Goal: Book appointment/travel/reservation

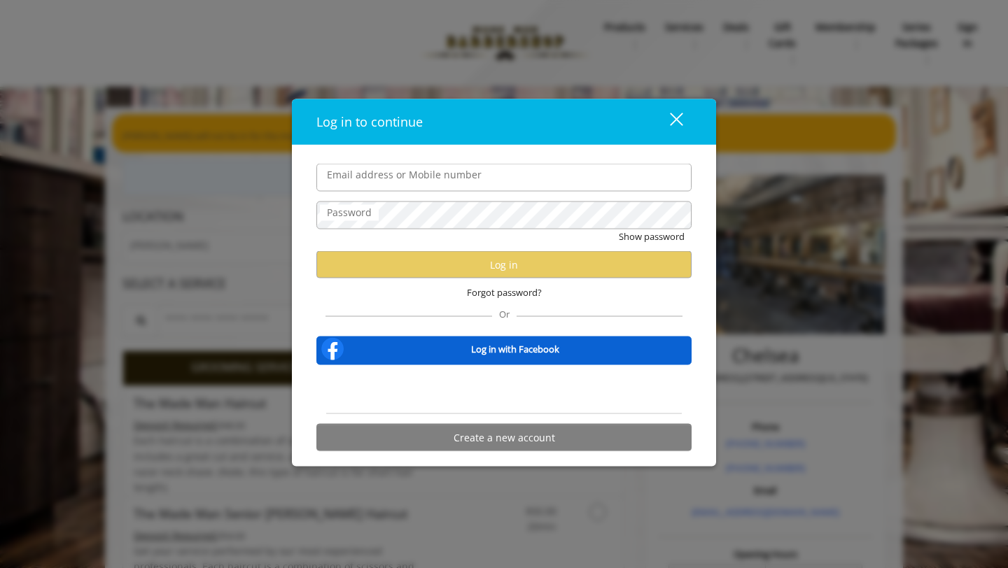
click at [479, 177] on input "Email address or Mobile number" at bounding box center [503, 178] width 375 height 28
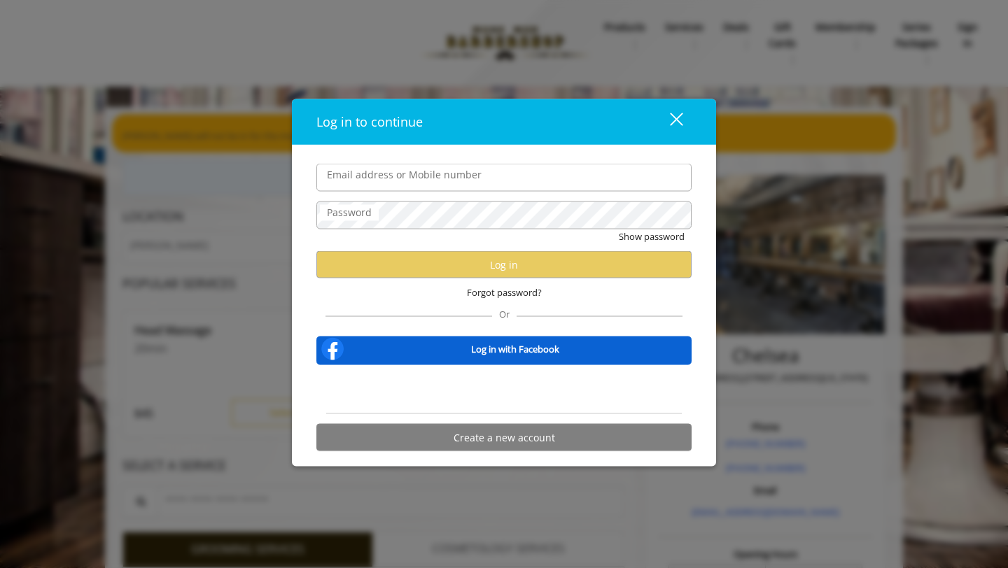
type input "**********"
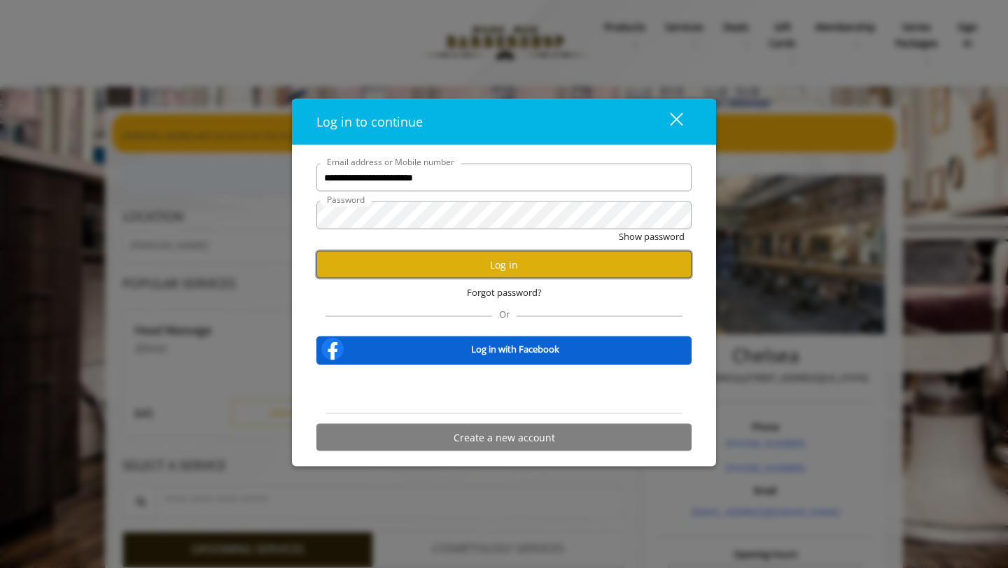
click at [459, 267] on button "Log in" at bounding box center [503, 264] width 375 height 27
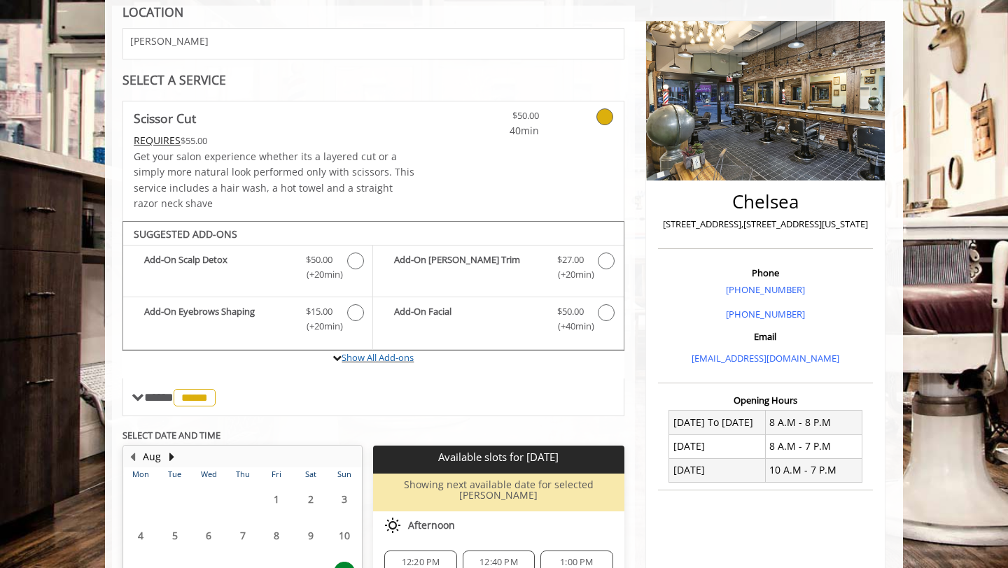
scroll to position [341, 0]
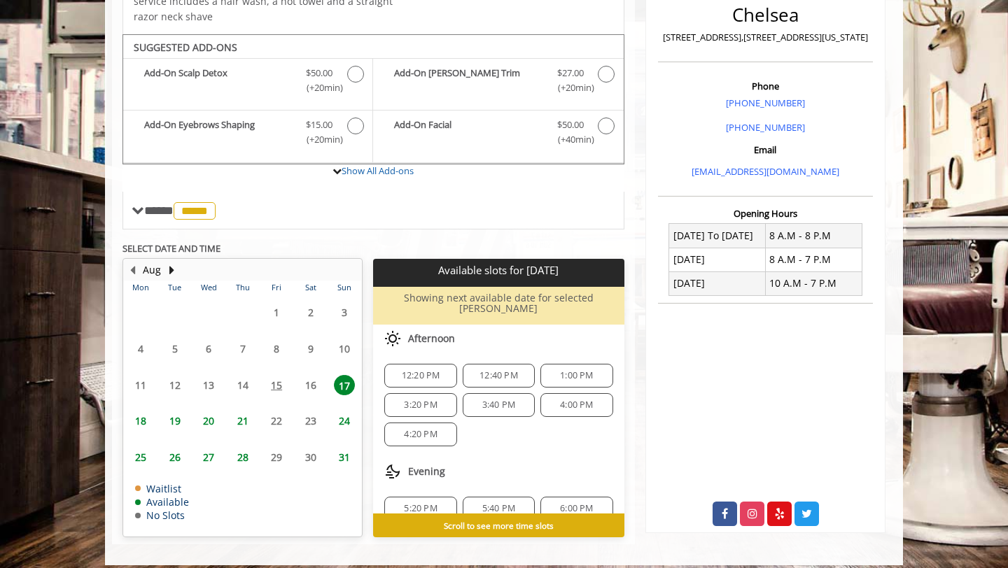
click at [141, 414] on span "18" at bounding box center [140, 421] width 21 height 20
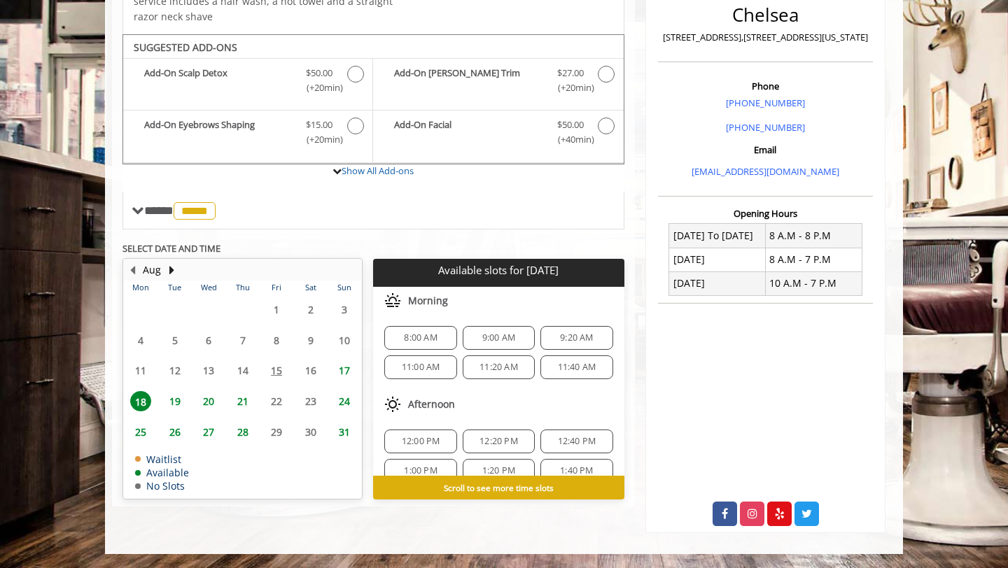
click at [347, 374] on span "17" at bounding box center [344, 371] width 21 height 20
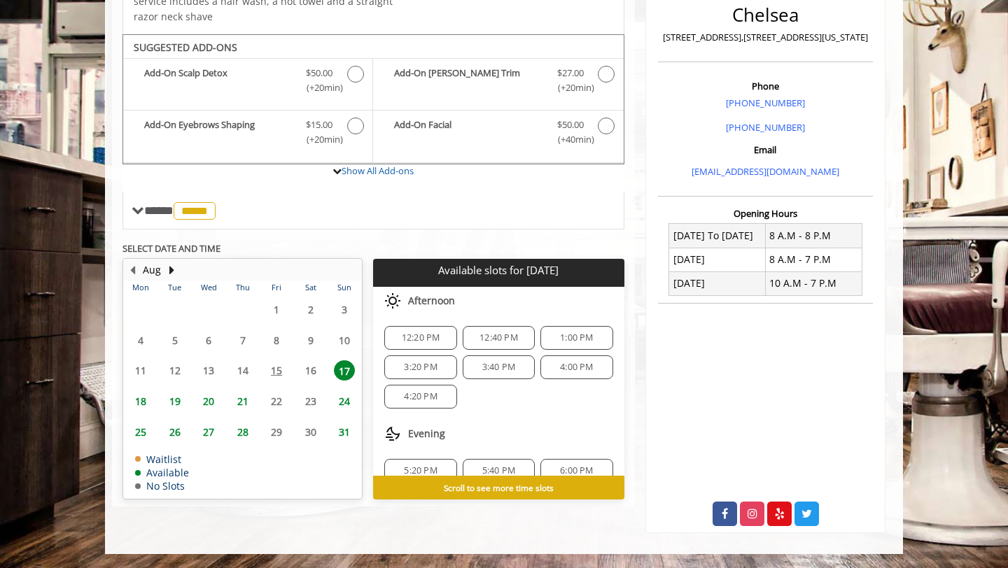
scroll to position [0, 0]
